Goal: Contribute content

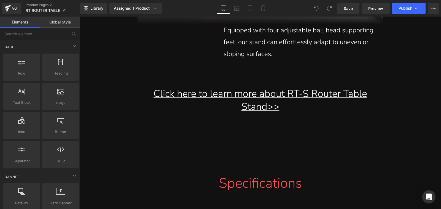
scroll to position [7968, 0]
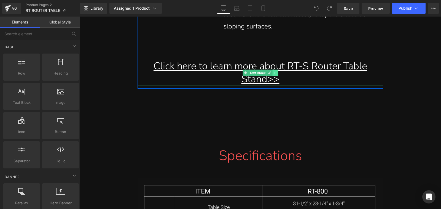
click at [274, 74] on icon at bounding box center [275, 72] width 3 height 3
click at [277, 74] on icon at bounding box center [278, 72] width 3 height 3
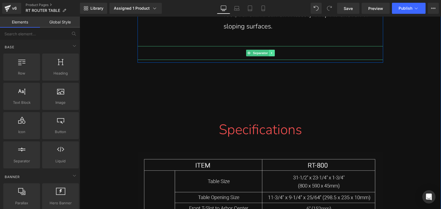
click at [270, 56] on link at bounding box center [272, 53] width 6 height 7
click at [273, 55] on icon at bounding box center [274, 53] width 3 height 3
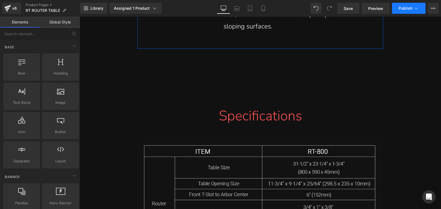
click at [400, 8] on span "Publish" at bounding box center [406, 8] width 14 height 4
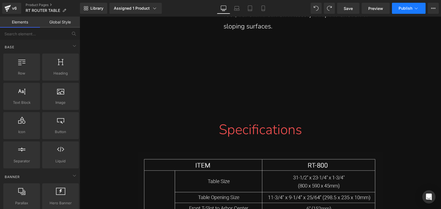
click at [405, 8] on span "Publish" at bounding box center [406, 8] width 14 height 4
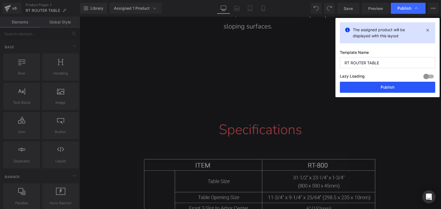
drag, startPoint x: 395, startPoint y: 90, endPoint x: 342, endPoint y: 23, distance: 85.5
click at [395, 90] on button "Publish" at bounding box center [387, 87] width 95 height 11
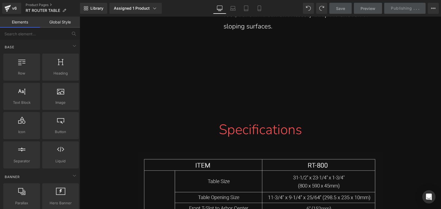
scroll to position [7913, 0]
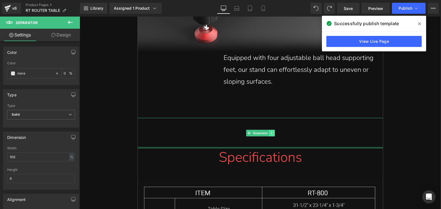
drag, startPoint x: 267, startPoint y: 187, endPoint x: 273, endPoint y: 146, distance: 41.2
click at [273, 146] on div "Separator" at bounding box center [261, 133] width 246 height 30
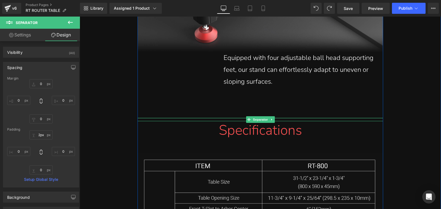
type input "26px"
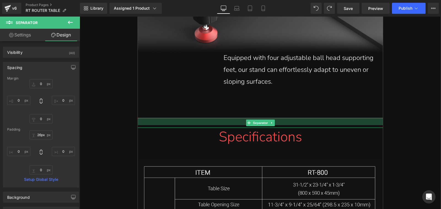
drag, startPoint x: 275, startPoint y: 131, endPoint x: 279, endPoint y: 111, distance: 20.8
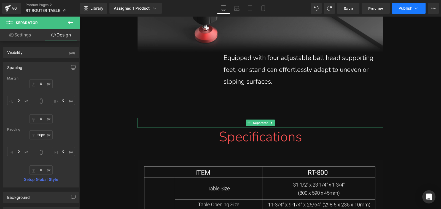
click at [411, 10] on span "Publish" at bounding box center [406, 8] width 14 height 4
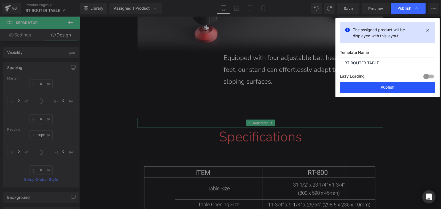
click at [404, 89] on button "Publish" at bounding box center [387, 87] width 95 height 11
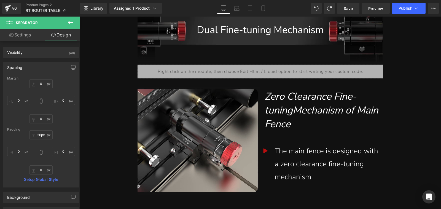
scroll to position [1039, 0]
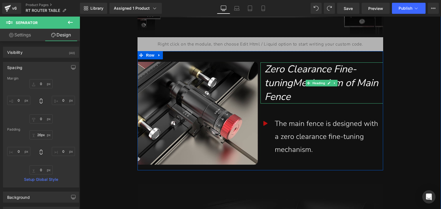
click at [295, 101] on span "Zero Clearance Fine-tuningMechanism of Main Fence" at bounding box center [322, 82] width 114 height 41
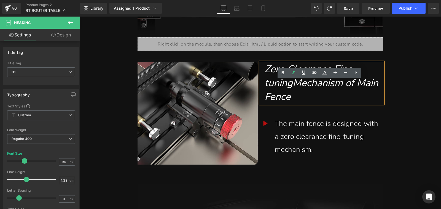
click at [296, 99] on span "Zero Clearance Fine-tuningMechanism of Main Fence" at bounding box center [322, 82] width 114 height 41
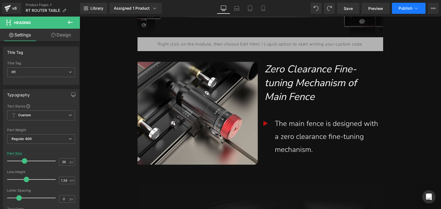
click at [405, 10] on span "Publish" at bounding box center [406, 8] width 14 height 4
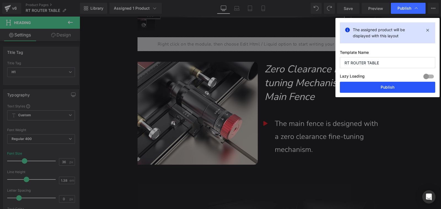
click at [395, 89] on button "Publish" at bounding box center [387, 87] width 95 height 11
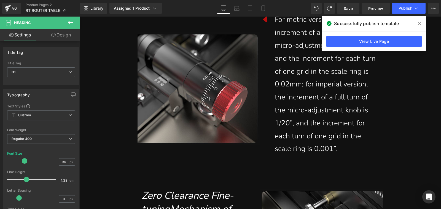
scroll to position [1476, 0]
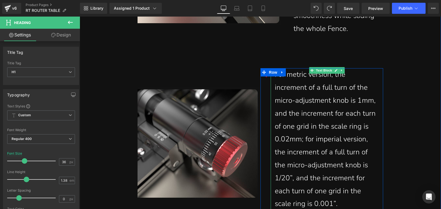
click at [326, 173] on div "For metric version, the increment of a full turn of the micro-adjustment knob i…" at bounding box center [327, 139] width 105 height 142
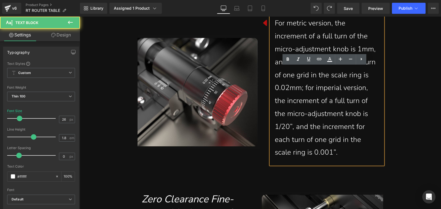
scroll to position [1532, 0]
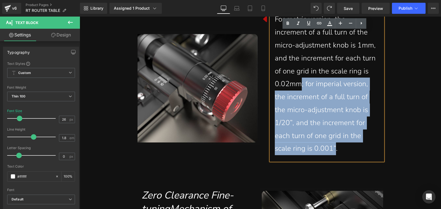
drag, startPoint x: 298, startPoint y: 100, endPoint x: 330, endPoint y: 169, distance: 76.4
click at [330, 155] on div "For metric version, the increment of a full turn of the micro-adjustment knob i…" at bounding box center [327, 84] width 105 height 142
copy div "; for imperial version, the increment of a full turn of the micro-adjustment kn…"
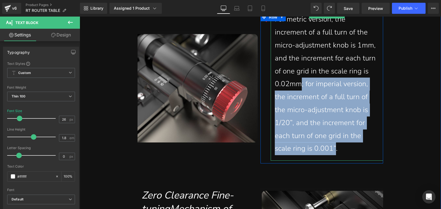
click at [319, 119] on div "For metric version, the increment of a full turn of the micro-adjustment knob i…" at bounding box center [327, 84] width 105 height 142
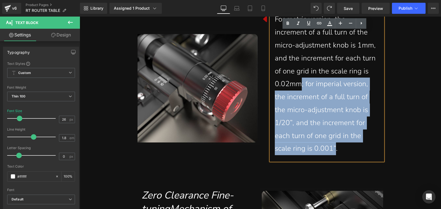
drag, startPoint x: 299, startPoint y: 100, endPoint x: 330, endPoint y: 172, distance: 77.6
click at [330, 155] on div "For metric version, the increment of a full turn of the micro-adjustment knob i…" at bounding box center [327, 84] width 105 height 142
copy div "; for imperial version, the increment of a full turn of the micro-adjustment kn…"
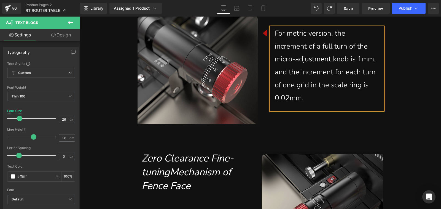
scroll to position [1545, 0]
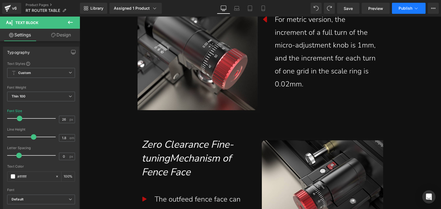
click at [403, 12] on button "Publish" at bounding box center [409, 8] width 34 height 11
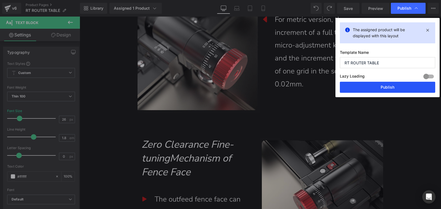
click at [393, 86] on button "Publish" at bounding box center [387, 87] width 95 height 11
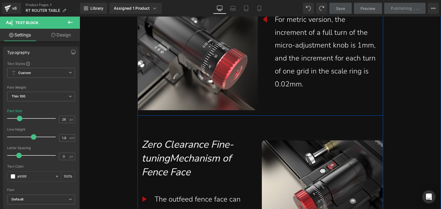
click at [288, 113] on div "Icon For metric version, the increment of a full turn of the micro-adjustment k…" at bounding box center [322, 56] width 123 height 114
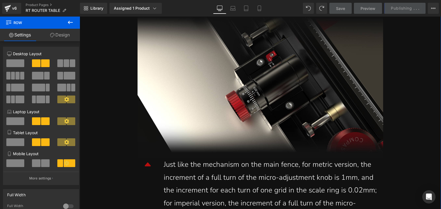
scroll to position [2124, 0]
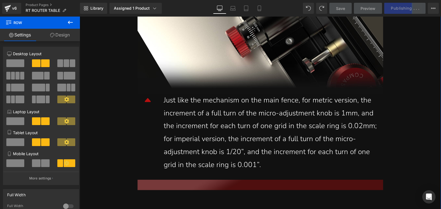
click at [291, 120] on div "Just like the mechanism on the main fence, for metric version, the increment of…" at bounding box center [271, 132] width 214 height 77
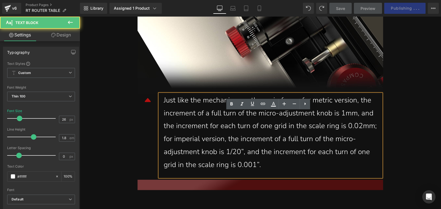
click at [293, 119] on div "Just like the mechanism on the main fence, for metric version, the increment of…" at bounding box center [271, 132] width 214 height 77
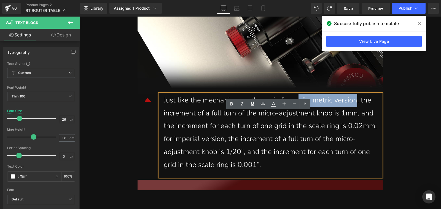
drag, startPoint x: 298, startPoint y: 118, endPoint x: 357, endPoint y: 116, distance: 59.3
click at [357, 116] on div "Just like the mechanism on the main fence, for metric version, the increment of…" at bounding box center [271, 132] width 214 height 77
copy div ", for metric version"
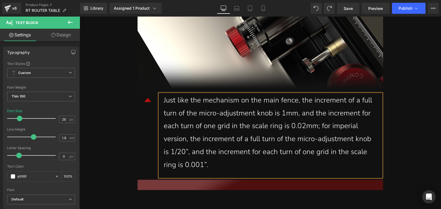
click at [192, 160] on div "Just like the mechanism on the main fence, the increment of a full turn of the …" at bounding box center [271, 132] width 214 height 77
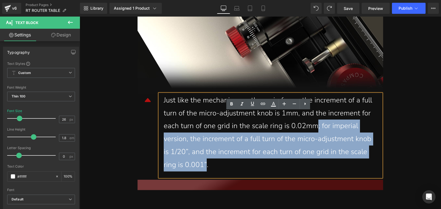
drag, startPoint x: 318, startPoint y: 144, endPoint x: 201, endPoint y: 181, distance: 122.5
click at [201, 171] on div "Just like the mechanism on the main fence, the increment of a full turn of the …" at bounding box center [271, 132] width 214 height 77
copy div "; for imperial version, the increment of a full turn of the micro-adjustment kn…"
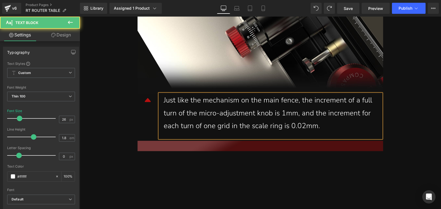
click at [330, 132] on div "Just like the mechanism on the main fence, the increment of a full turn of the …" at bounding box center [271, 113] width 214 height 39
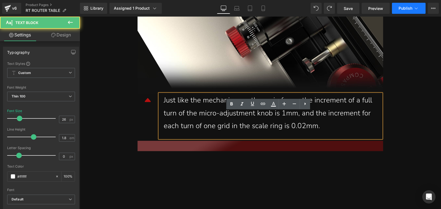
click at [397, 9] on button "Publish" at bounding box center [409, 8] width 34 height 11
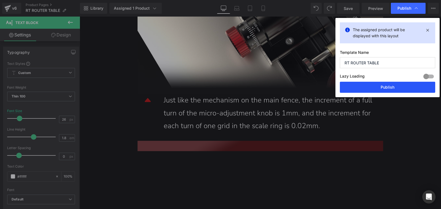
click at [400, 87] on button "Publish" at bounding box center [387, 87] width 95 height 11
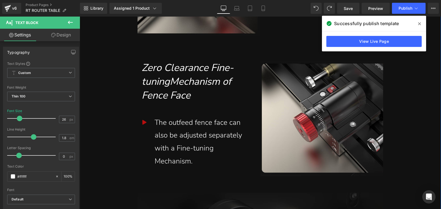
scroll to position [1628, 0]
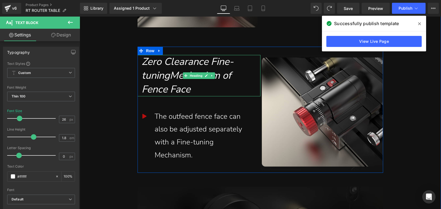
click at [172, 93] on span "Zero Clearance Fine-tuningMechanism of Fence Face" at bounding box center [188, 75] width 92 height 41
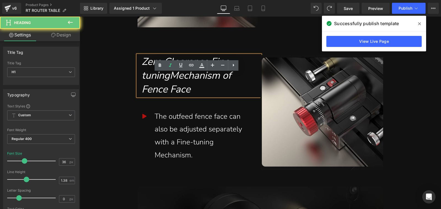
click at [172, 93] on span "Zero Clearance Fine-tuningMechanism of Fence Face" at bounding box center [188, 75] width 92 height 41
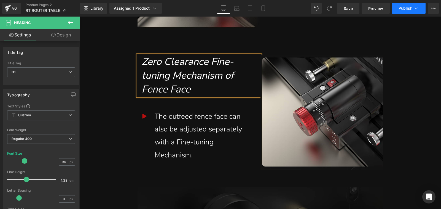
click at [404, 7] on span "Publish" at bounding box center [406, 8] width 14 height 4
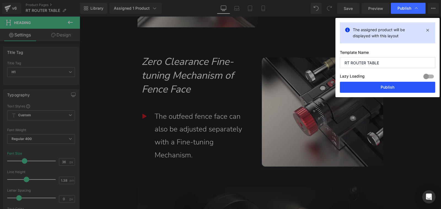
drag, startPoint x: 400, startPoint y: 87, endPoint x: 359, endPoint y: 75, distance: 42.7
click at [400, 87] on button "Publish" at bounding box center [387, 87] width 95 height 11
